Goal: Information Seeking & Learning: Learn about a topic

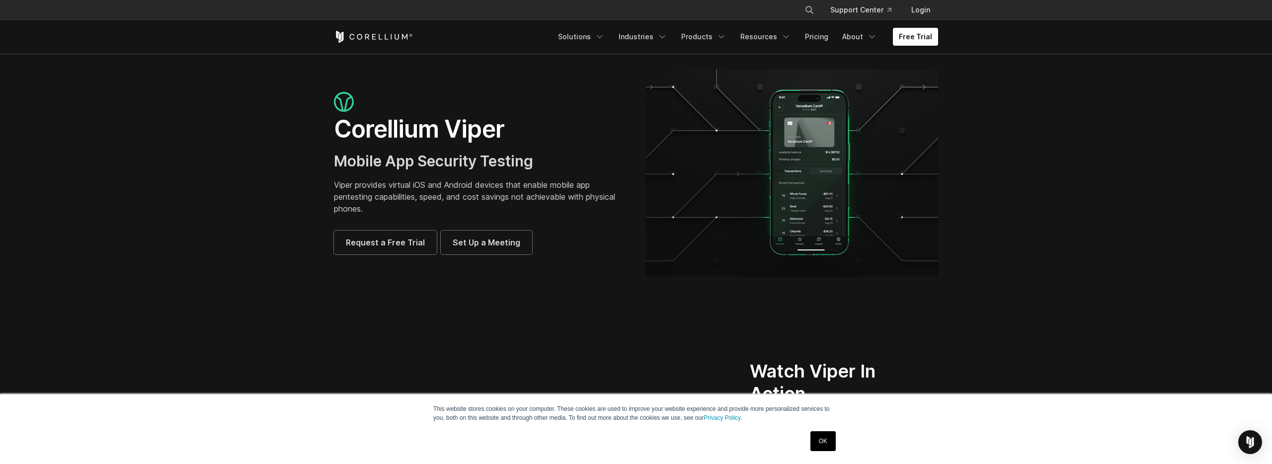
click at [824, 439] on link "OK" at bounding box center [822, 441] width 25 height 20
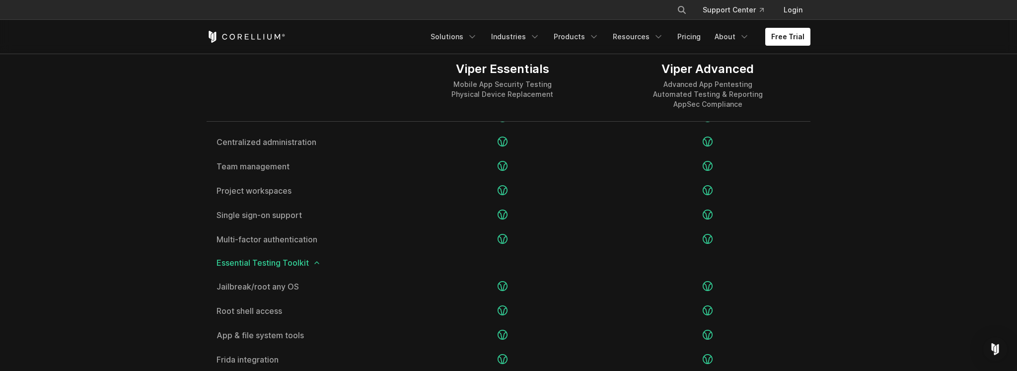
scroll to position [1316, 0]
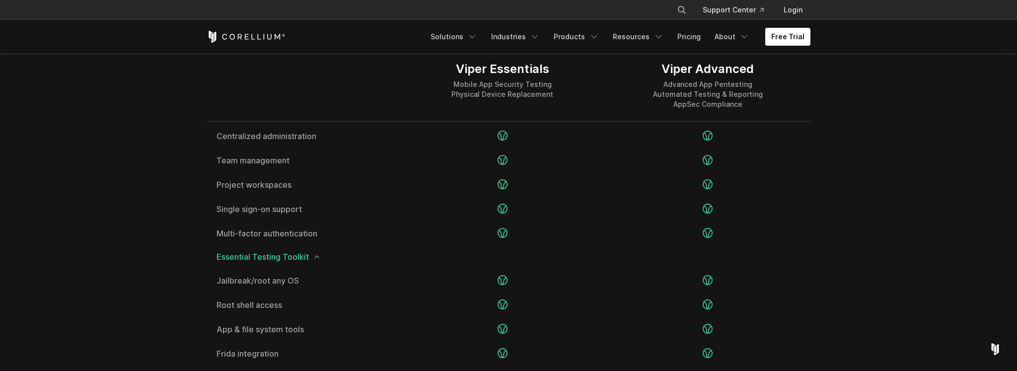
click at [274, 254] on span "Essential Testing Toolkit" at bounding box center [509, 257] width 584 height 8
click at [316, 258] on icon at bounding box center [317, 257] width 8 height 8
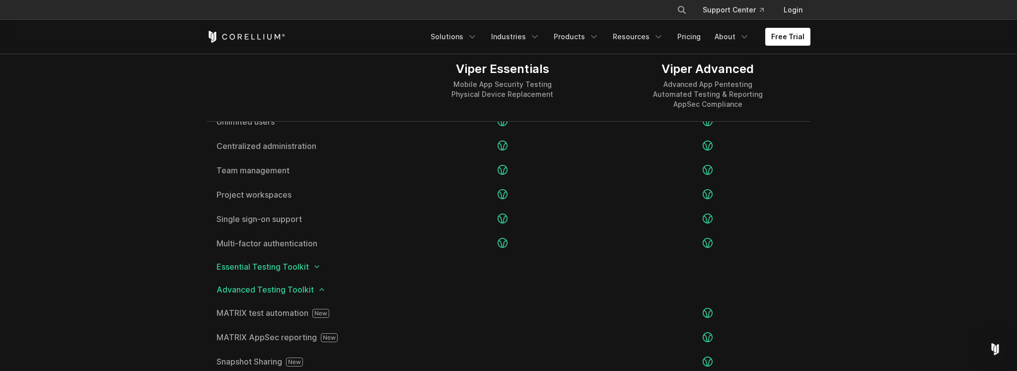
scroll to position [1305, 0]
click at [319, 290] on icon at bounding box center [322, 291] width 8 height 8
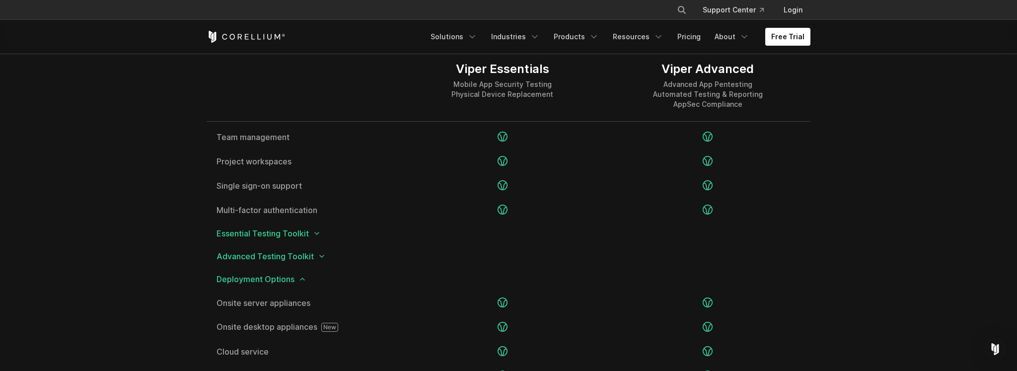
scroll to position [1376, 0]
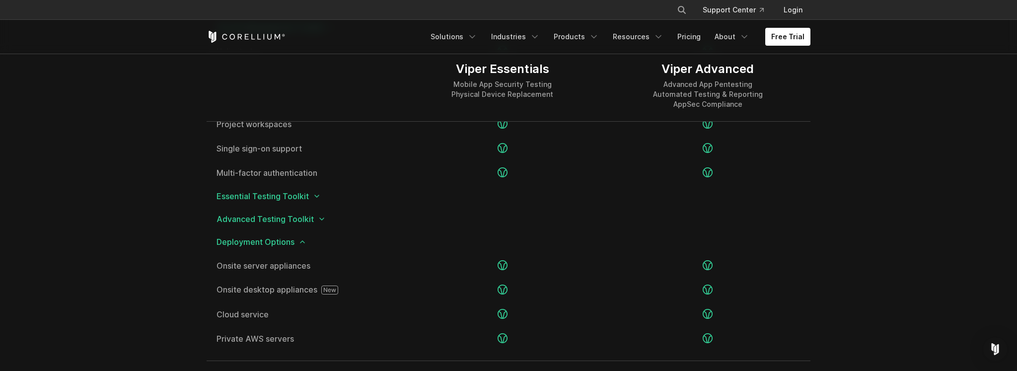
click at [301, 240] on icon at bounding box center [303, 242] width 8 height 8
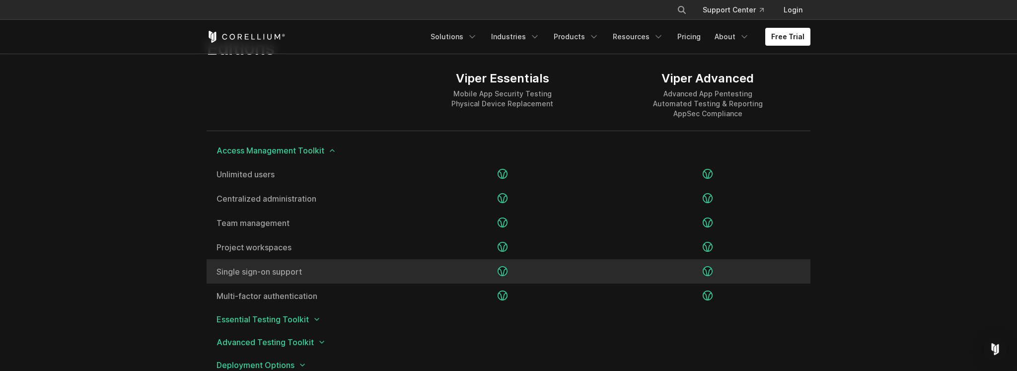
scroll to position [1254, 0]
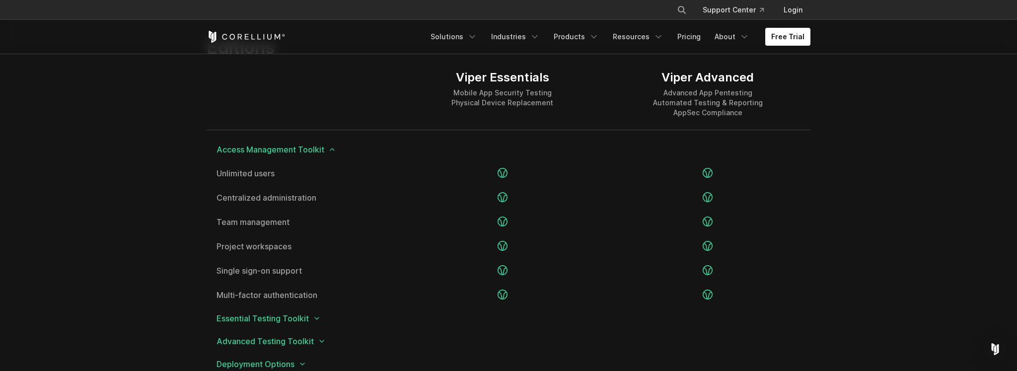
click at [339, 146] on span "Access Management Toolkit" at bounding box center [509, 150] width 584 height 8
click at [336, 147] on span "Access Management Toolkit" at bounding box center [509, 150] width 584 height 8
click at [334, 149] on icon at bounding box center [332, 150] width 8 height 8
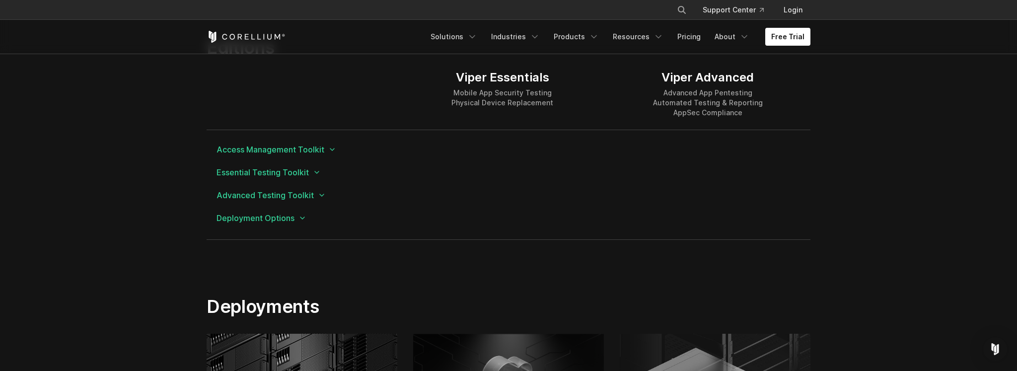
click at [310, 173] on span "Essential Testing Toolkit" at bounding box center [509, 172] width 584 height 8
click at [317, 173] on icon at bounding box center [317, 172] width 8 height 8
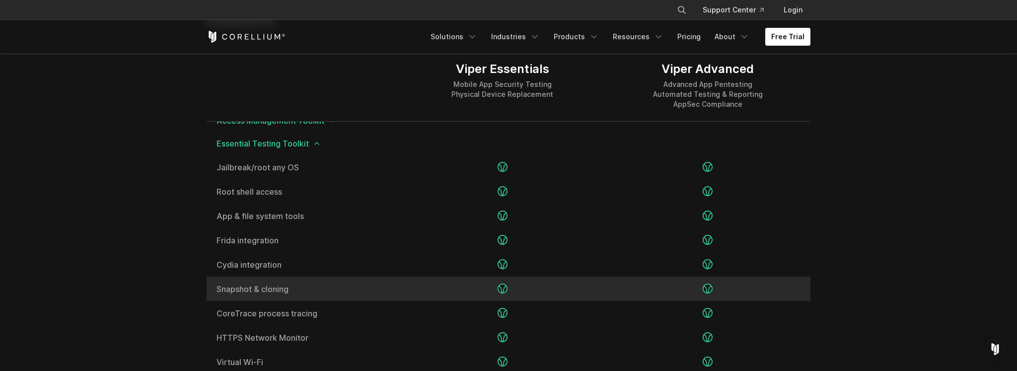
scroll to position [1276, 0]
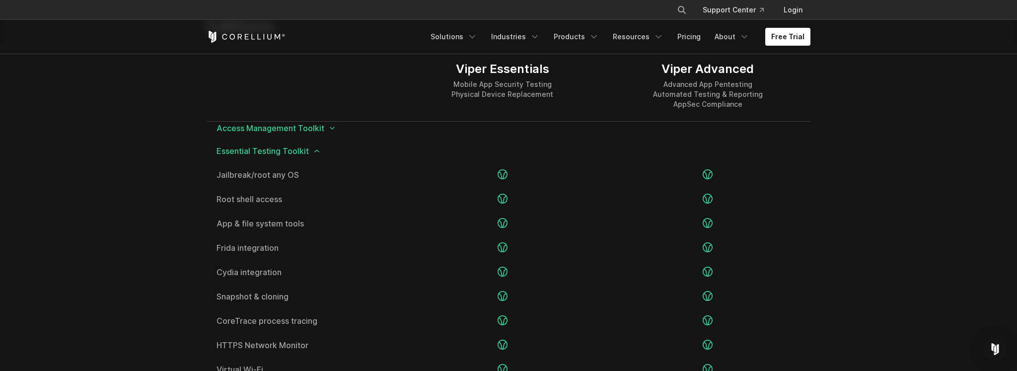
click at [319, 149] on icon at bounding box center [317, 151] width 8 height 8
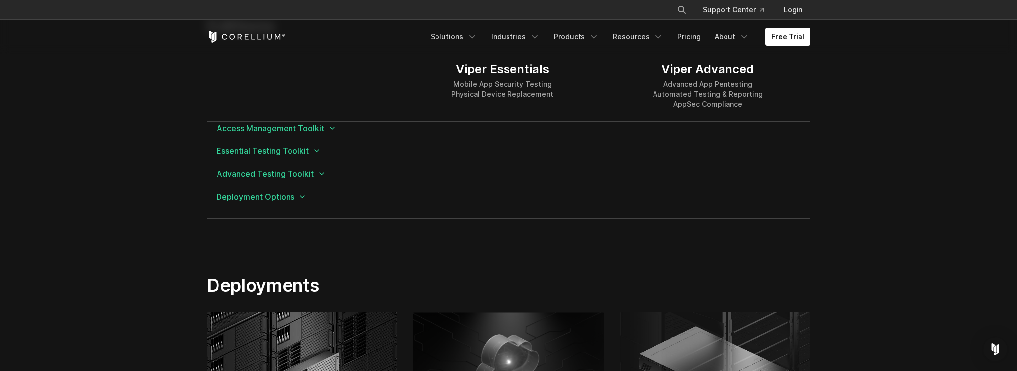
click at [316, 176] on span "Advanced Testing Toolkit" at bounding box center [509, 174] width 584 height 8
click at [324, 176] on span "Advanced Testing Toolkit" at bounding box center [509, 174] width 584 height 8
click at [323, 176] on icon at bounding box center [322, 174] width 8 height 8
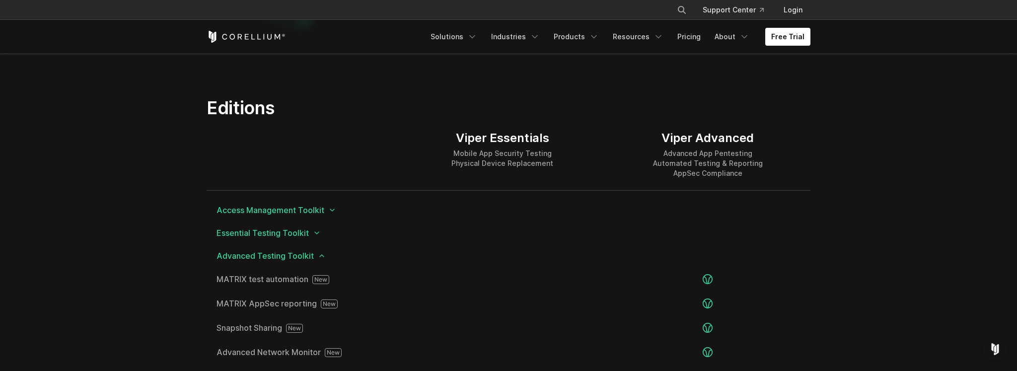
scroll to position [1191, 0]
click at [230, 257] on span "Advanced Testing Toolkit" at bounding box center [509, 258] width 584 height 8
click at [324, 259] on icon at bounding box center [322, 258] width 8 height 8
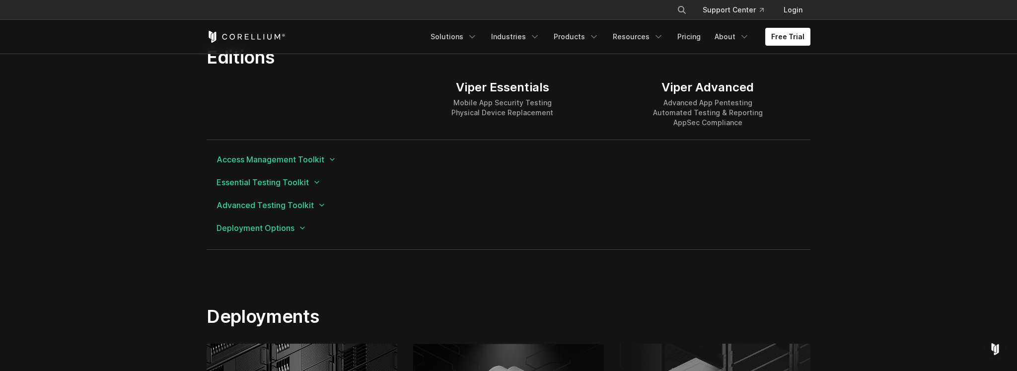
scroll to position [1243, 0]
click at [303, 229] on icon at bounding box center [303, 230] width 8 height 8
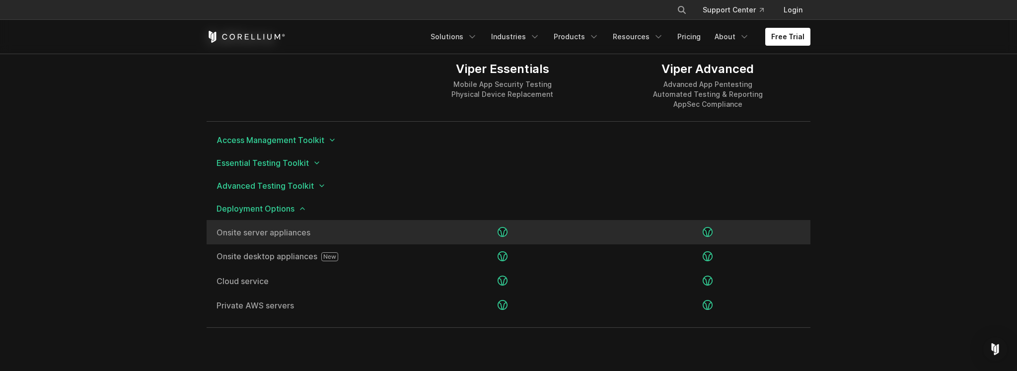
scroll to position [1269, 0]
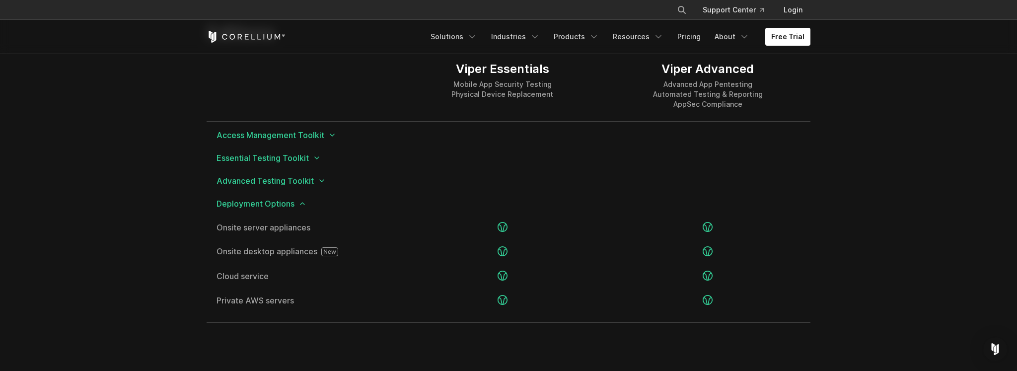
click at [307, 202] on span "Deployment Options" at bounding box center [509, 204] width 584 height 8
click at [305, 203] on icon at bounding box center [303, 204] width 8 height 8
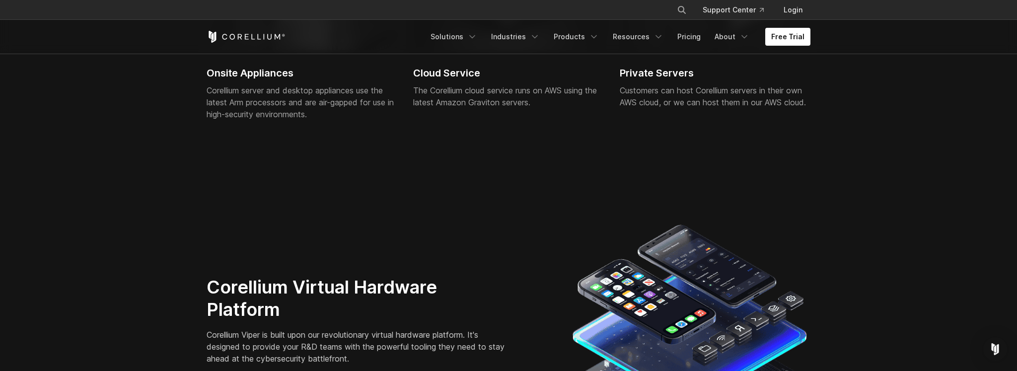
scroll to position [1490, 0]
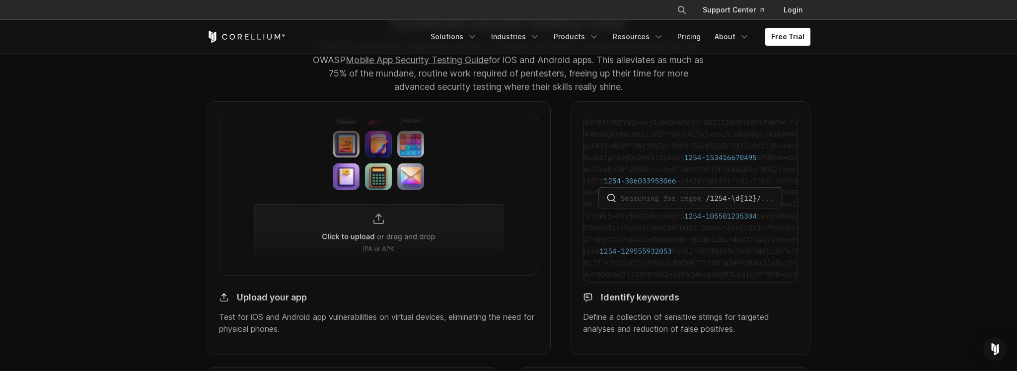
scroll to position [843, 0]
click at [389, 239] on img at bounding box center [378, 193] width 319 height 161
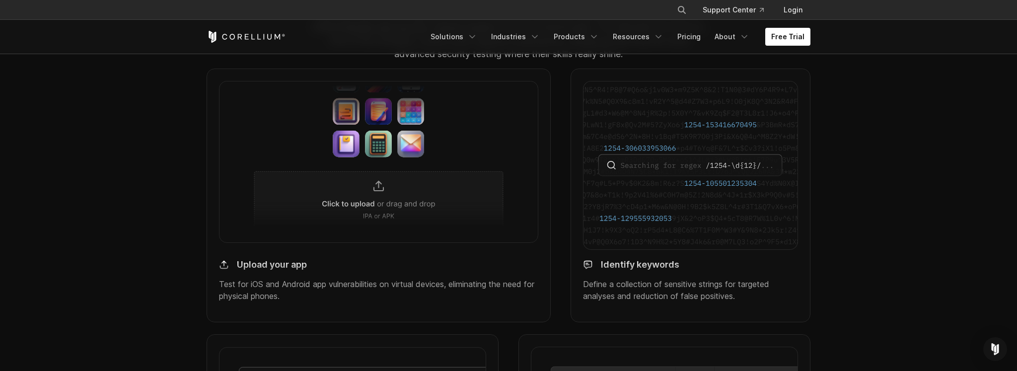
scroll to position [862, 0]
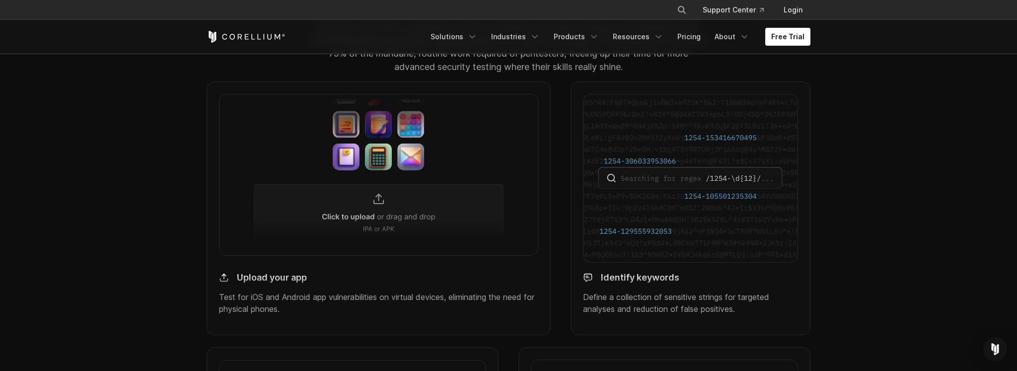
click at [862, 246] on section "Accelerate security testing cycles MATRIX automates a significant portion of dy…" at bounding box center [508, 305] width 1017 height 655
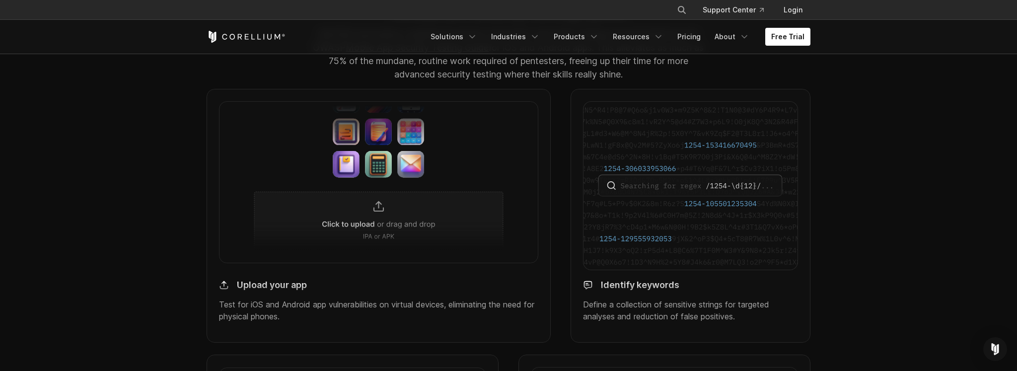
scroll to position [850, 0]
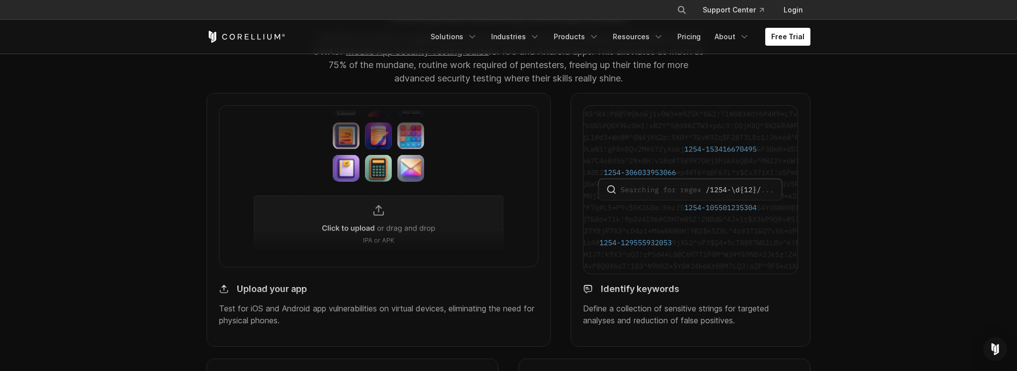
click at [404, 243] on img at bounding box center [378, 185] width 319 height 161
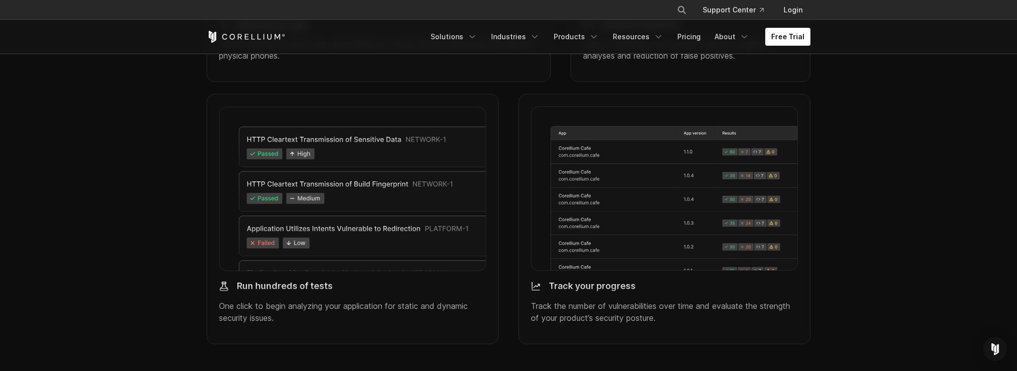
scroll to position [1116, 0]
click at [218, 151] on div "Run hundreds of tests One click to begin analyzing your application for static …" at bounding box center [353, 218] width 292 height 250
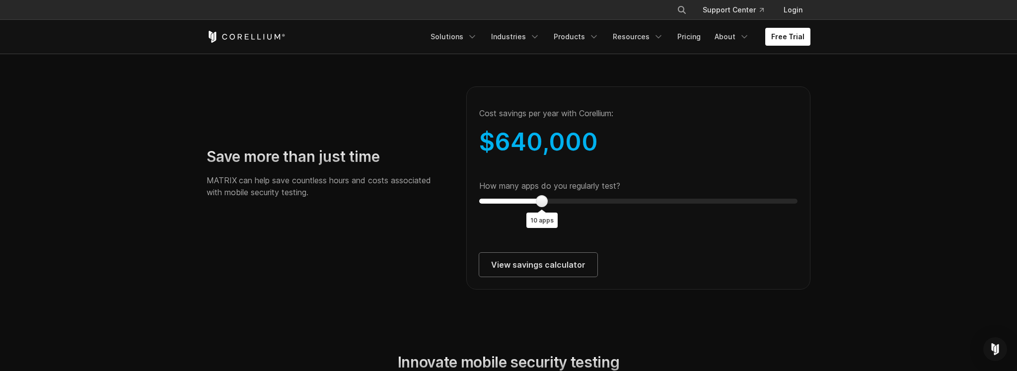
scroll to position [1800, 0]
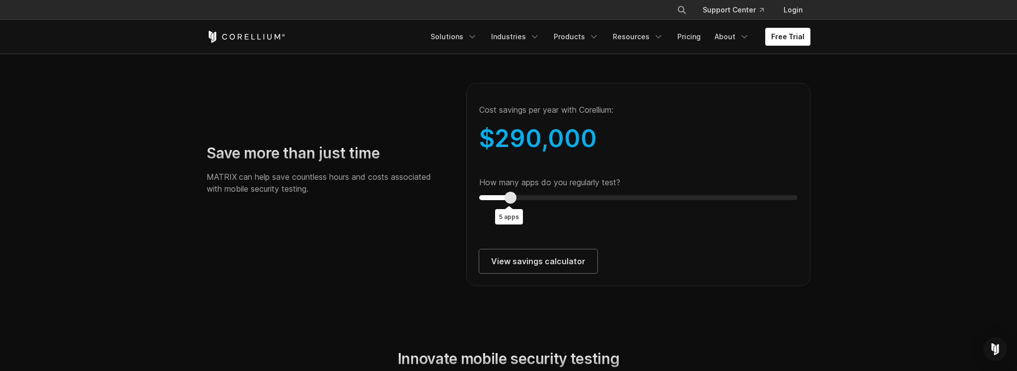
type input "*"
click at [507, 204] on div at bounding box center [504, 198] width 12 height 12
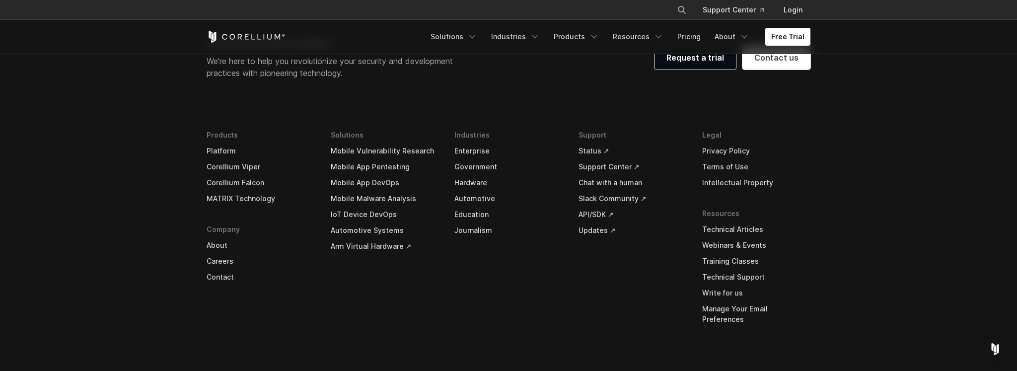
scroll to position [3841, 0]
